Goal: Transaction & Acquisition: Download file/media

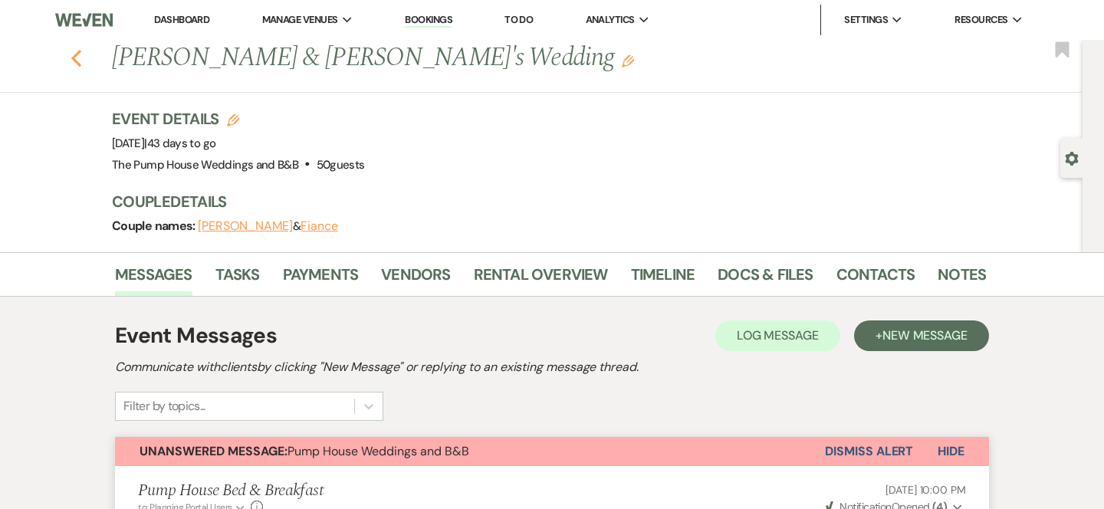
click at [74, 61] on use "button" at bounding box center [76, 58] width 10 height 17
select select "7"
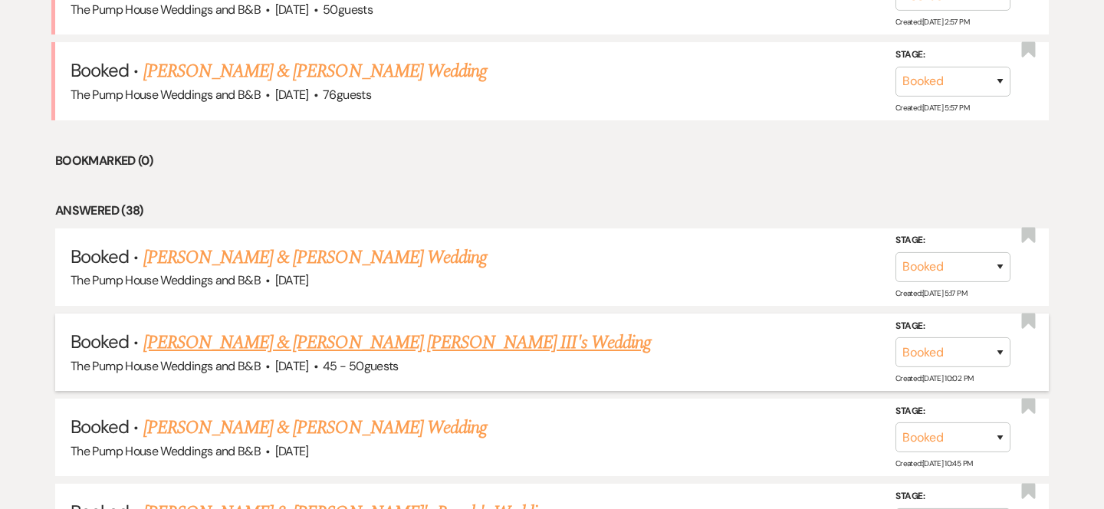
scroll to position [838, 0]
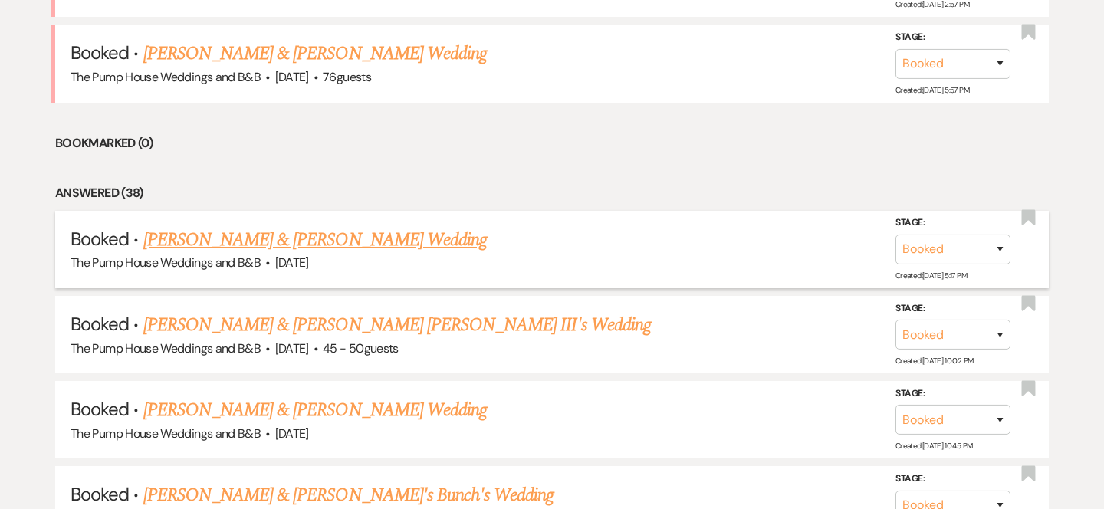
click at [290, 242] on link "Evan & Harlow's Wedding" at bounding box center [315, 240] width 344 height 28
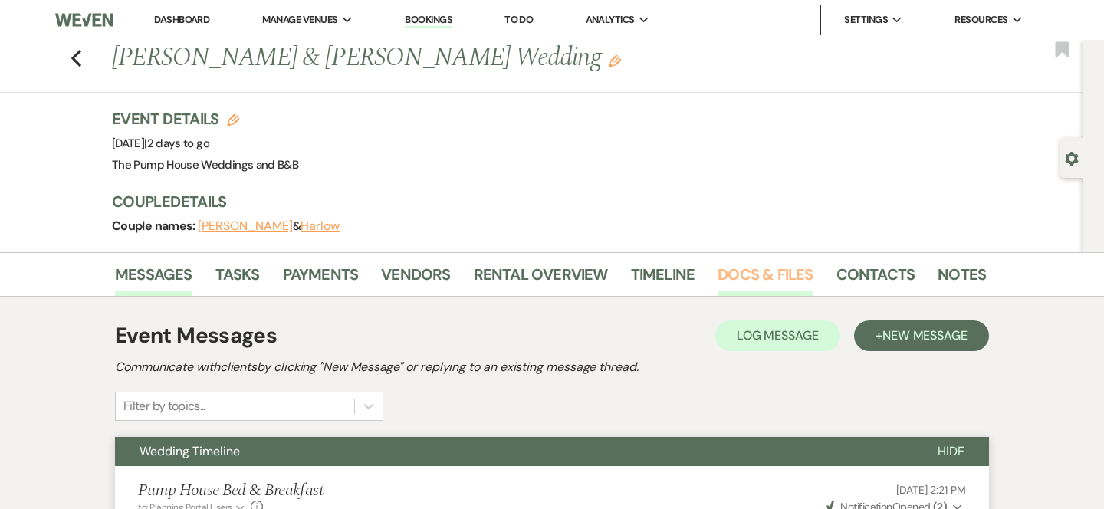
click at [738, 284] on link "Docs & Files" at bounding box center [765, 279] width 95 height 34
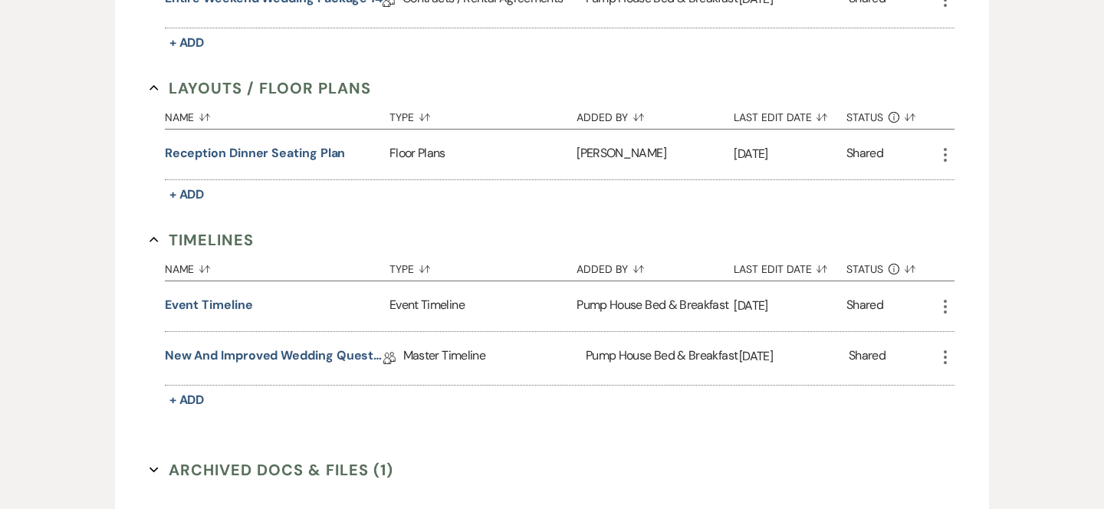
scroll to position [530, 0]
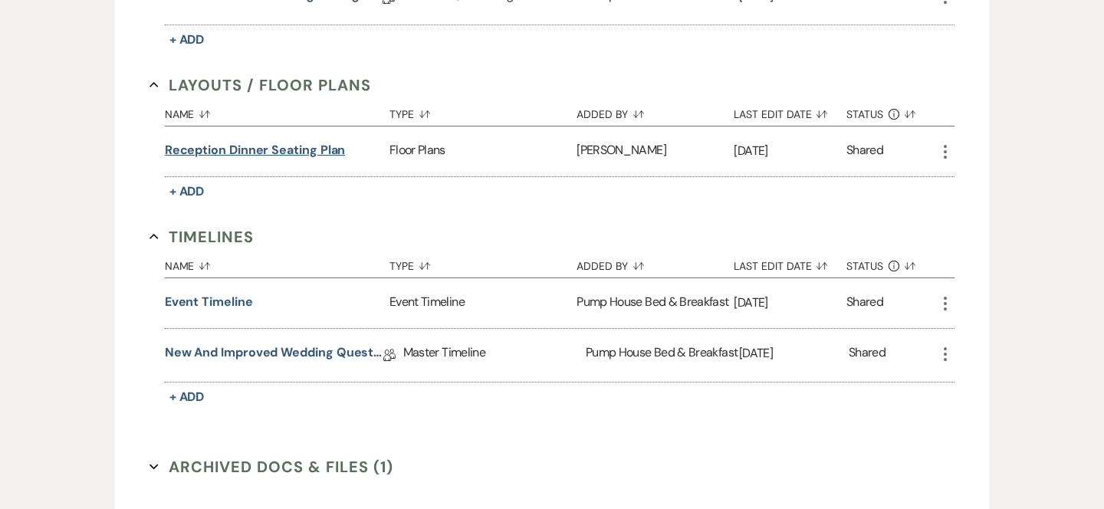
click at [338, 153] on button "Reception Dinner Seating Plan" at bounding box center [255, 150] width 181 height 18
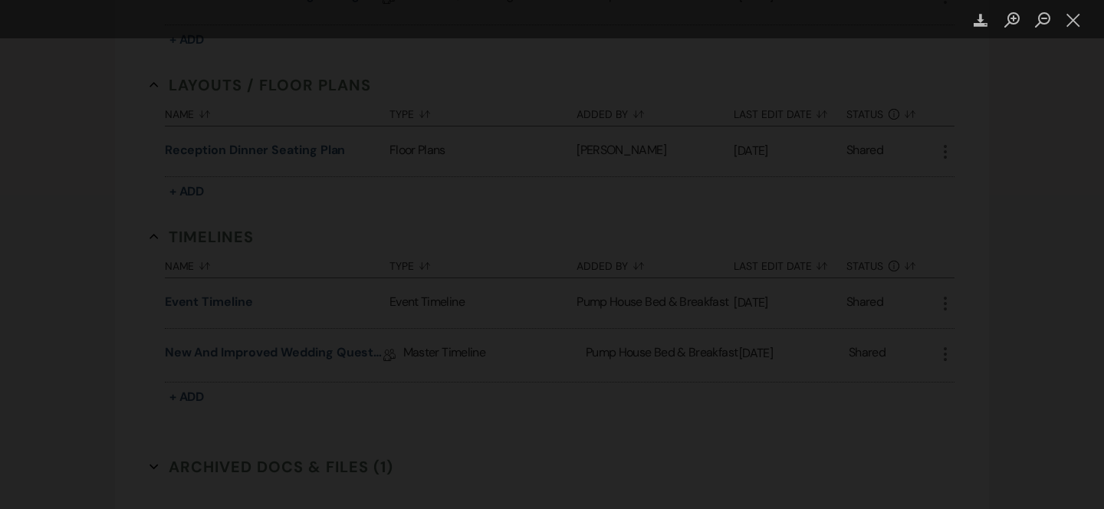
select select "7"
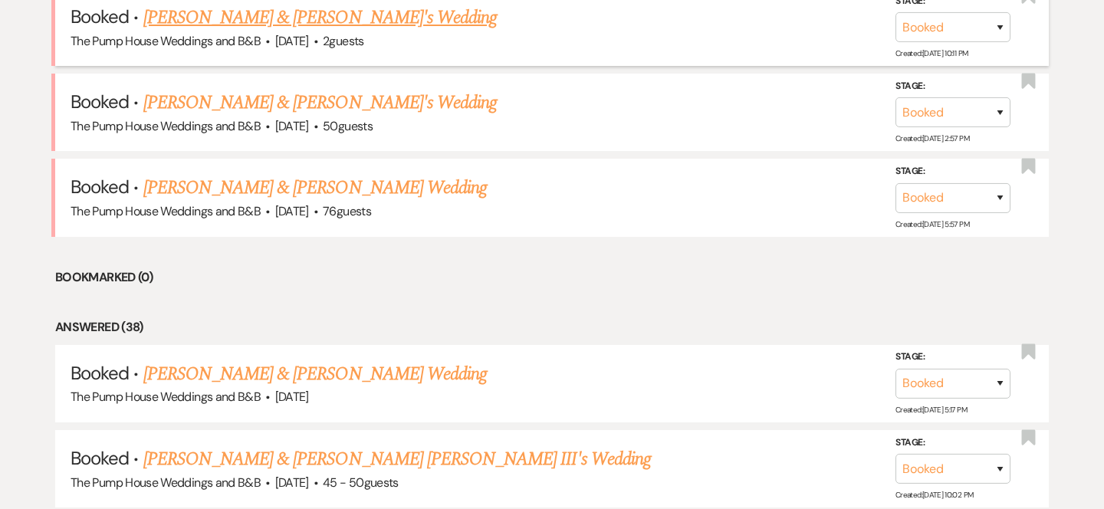
scroll to position [705, 0]
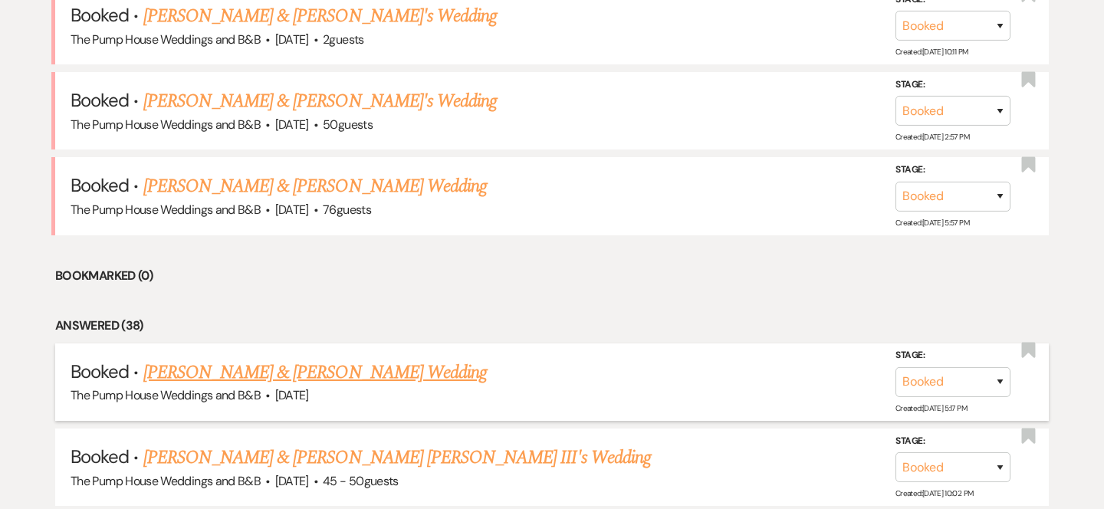
click at [250, 379] on link "Evan & Harlow's Wedding" at bounding box center [315, 373] width 344 height 28
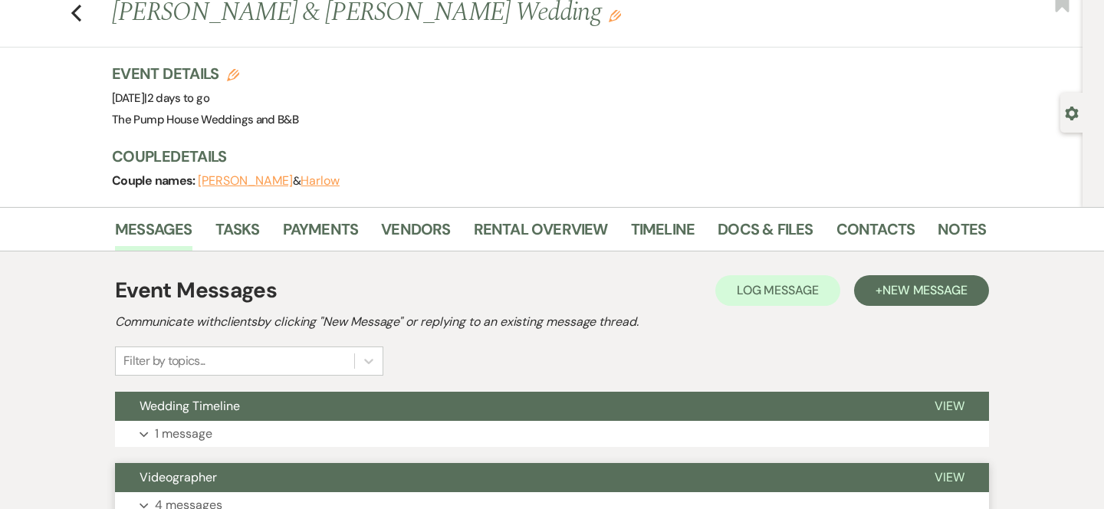
scroll to position [43, 0]
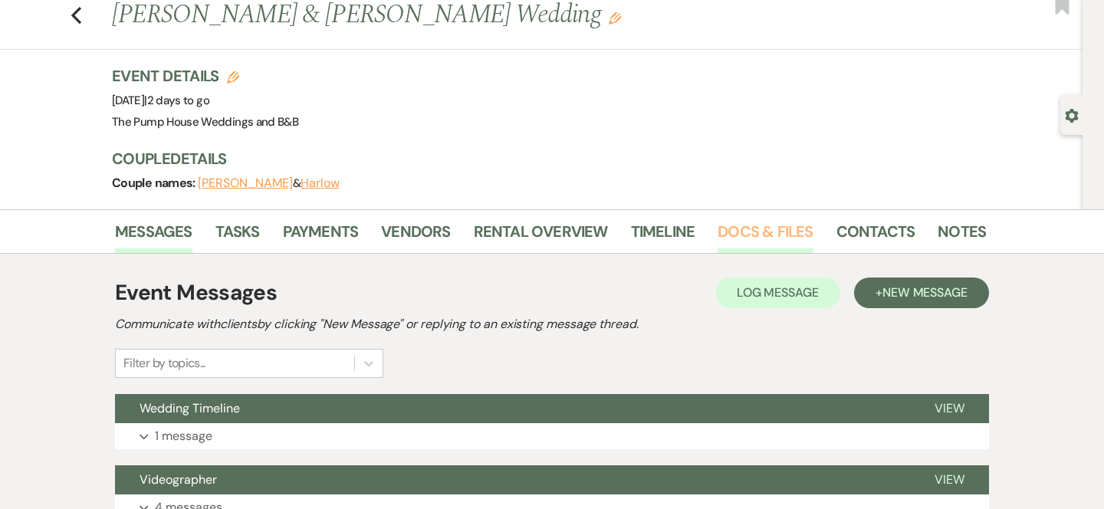
click at [738, 229] on link "Docs & Files" at bounding box center [765, 236] width 95 height 34
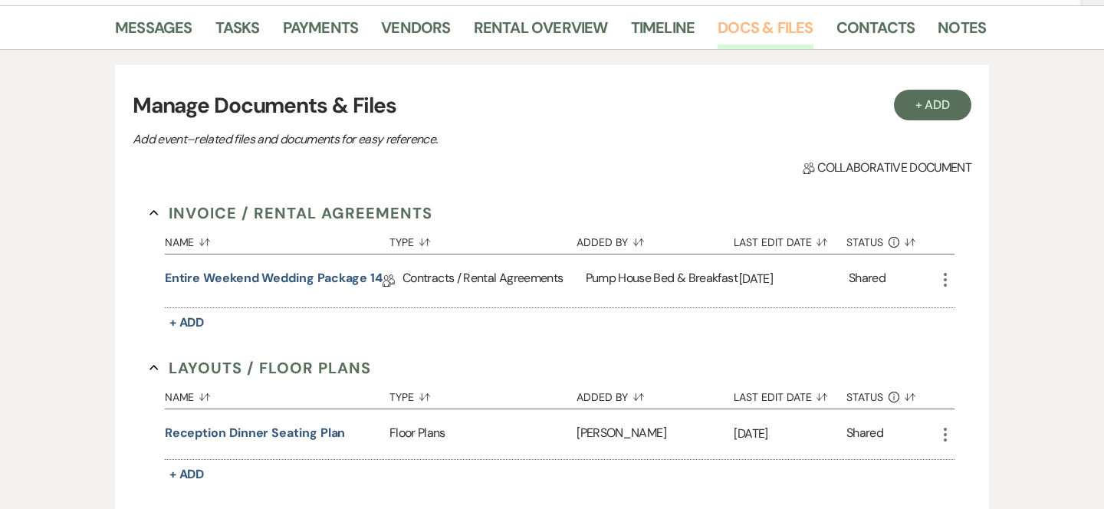
scroll to position [246, 0]
click at [279, 433] on button "Reception Dinner Seating Plan" at bounding box center [255, 434] width 181 height 18
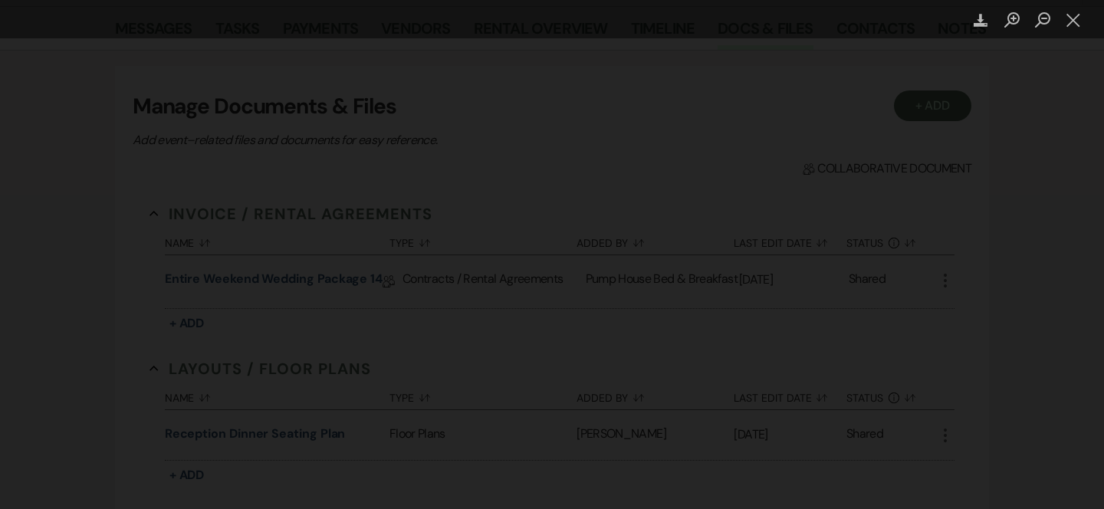
drag, startPoint x: 383, startPoint y: 18, endPoint x: 496, endPoint y: 104, distance: 142.8
click at [502, 104] on div "Download" at bounding box center [552, 254] width 1104 height 509
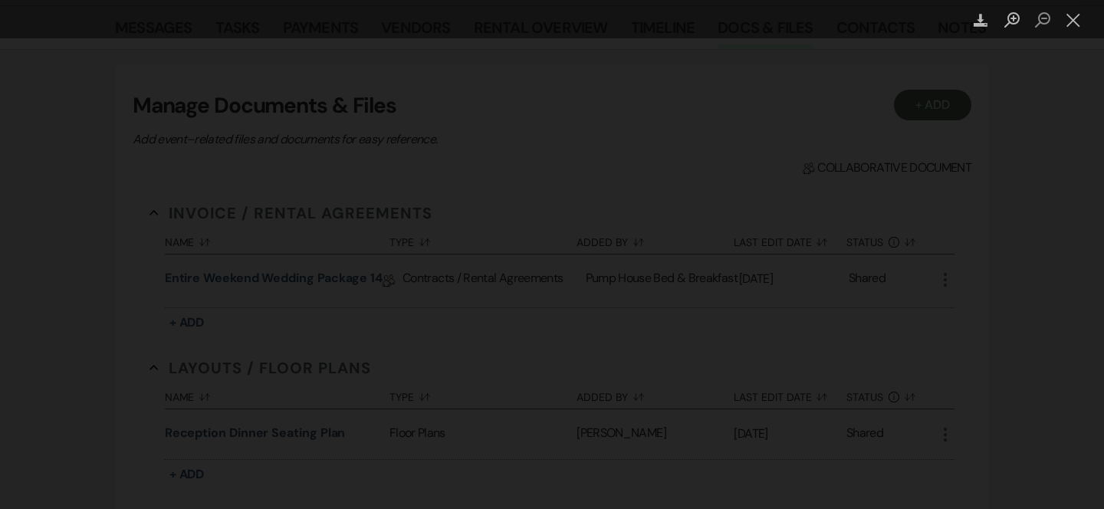
copy img "Lightbox"
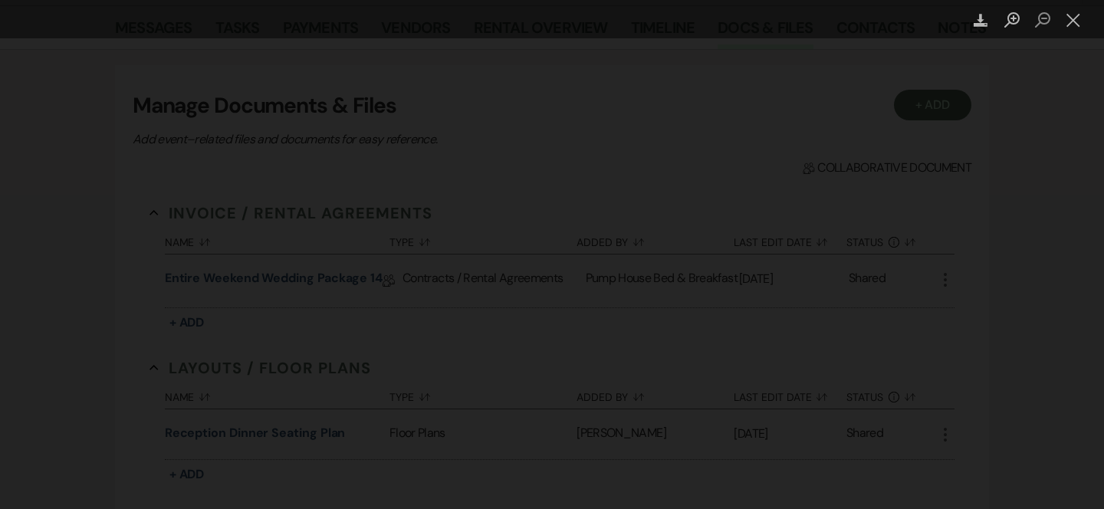
drag, startPoint x: 541, startPoint y: 1, endPoint x: 541, endPoint y: 92, distance: 91.2
